Goal: Find contact information: Find contact information

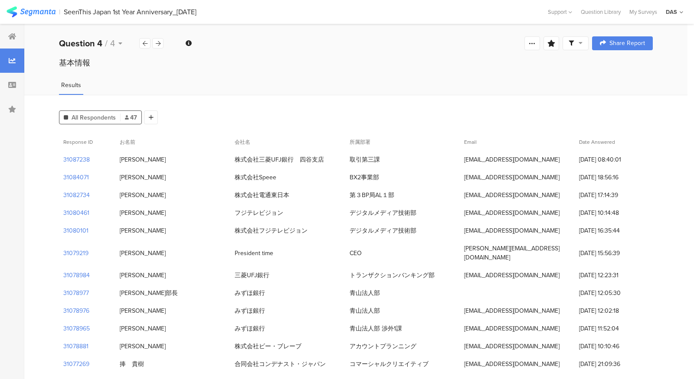
drag, startPoint x: 351, startPoint y: 160, endPoint x: 390, endPoint y: 160, distance: 39.0
click at [390, 160] on div "取引第三課" at bounding box center [402, 160] width 115 height 18
copy div "取引第三課"
drag, startPoint x: 235, startPoint y: 177, endPoint x: 274, endPoint y: 177, distance: 39.0
click at [274, 177] on div "株式会社Speee" at bounding box center [255, 177] width 42 height 9
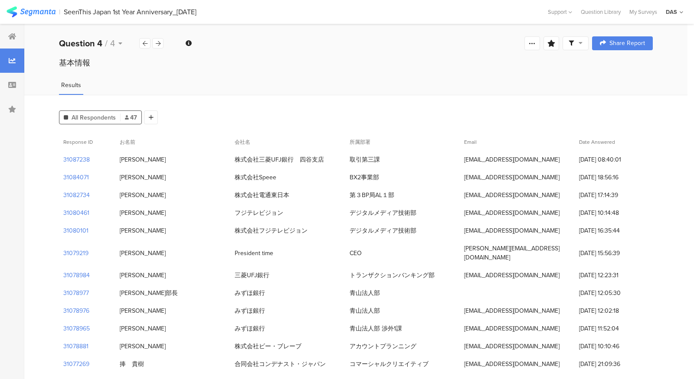
copy div "株式会社Speee"
drag, startPoint x: 139, startPoint y: 179, endPoint x: 123, endPoint y: 179, distance: 15.6
click at [123, 179] on div "[PERSON_NAME]" at bounding box center [143, 177] width 46 height 9
copy div "[PERSON_NAME]"
drag, startPoint x: 348, startPoint y: 177, endPoint x: 383, endPoint y: 177, distance: 34.2
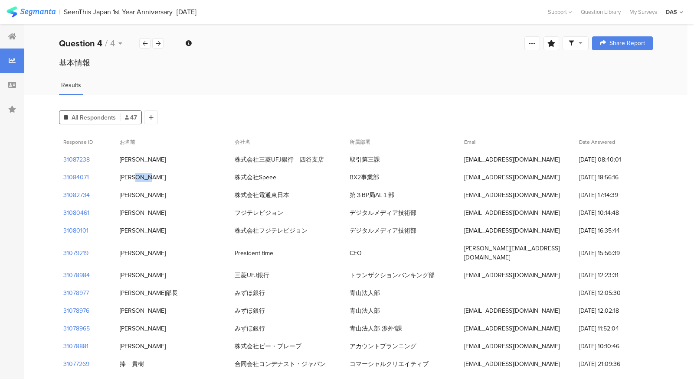
click at [383, 177] on div "BX2事業部" at bounding box center [402, 178] width 115 height 18
copy div "BX2事業部"
drag, startPoint x: 459, startPoint y: 177, endPoint x: 519, endPoint y: 179, distance: 60.7
click at [519, 179] on div "31084071 [PERSON_NAME] 株式会社Speee BX2事業部 [EMAIL_ADDRESS][DOMAIN_NAME] [DATE] 18:…" at bounding box center [355, 178] width 593 height 18
copy div "BX2事業部 [EMAIL_ADDRESS][DOMAIN_NAME]"
